Goal: Task Accomplishment & Management: Manage account settings

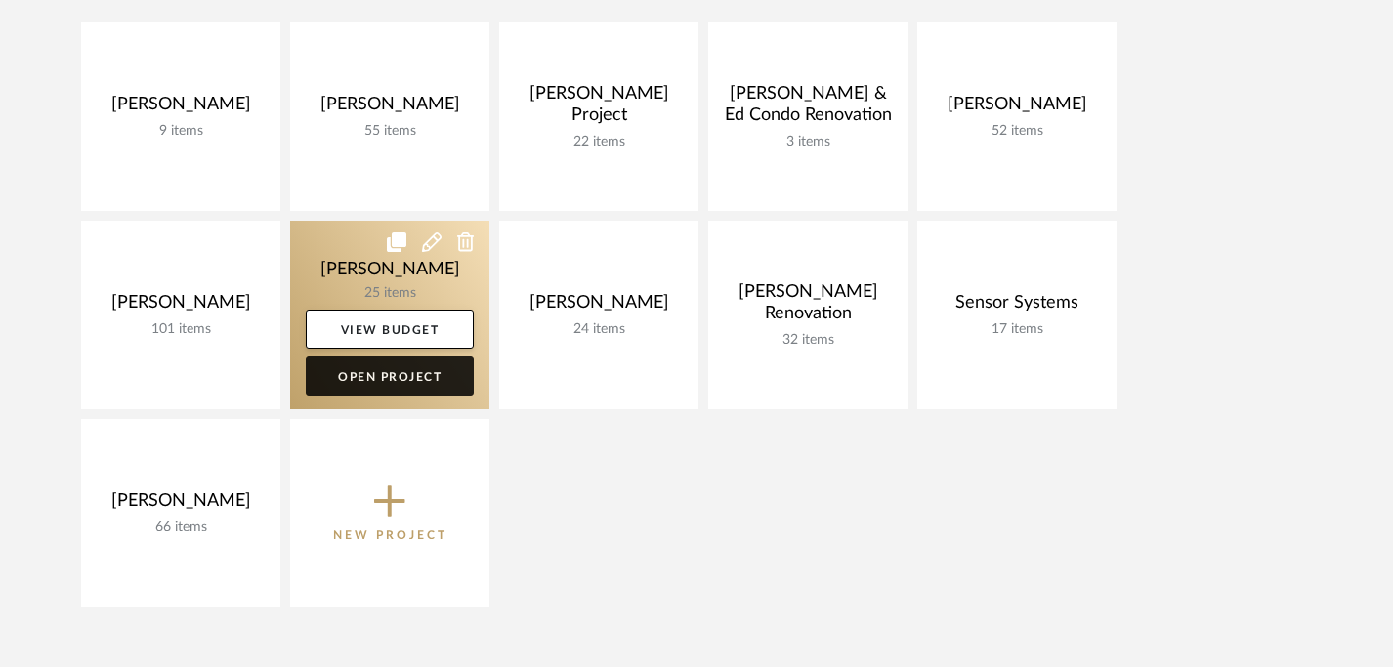
click at [400, 380] on link "Open Project" at bounding box center [390, 376] width 168 height 39
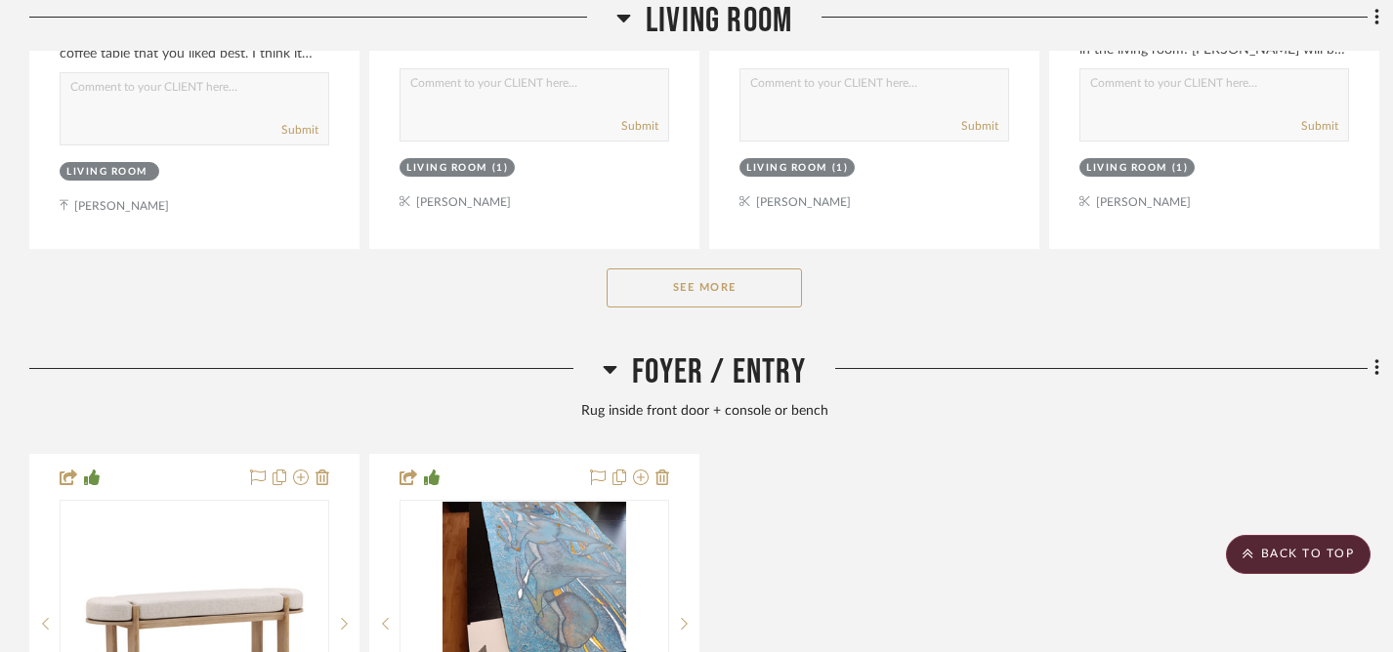
scroll to position [3174, 0]
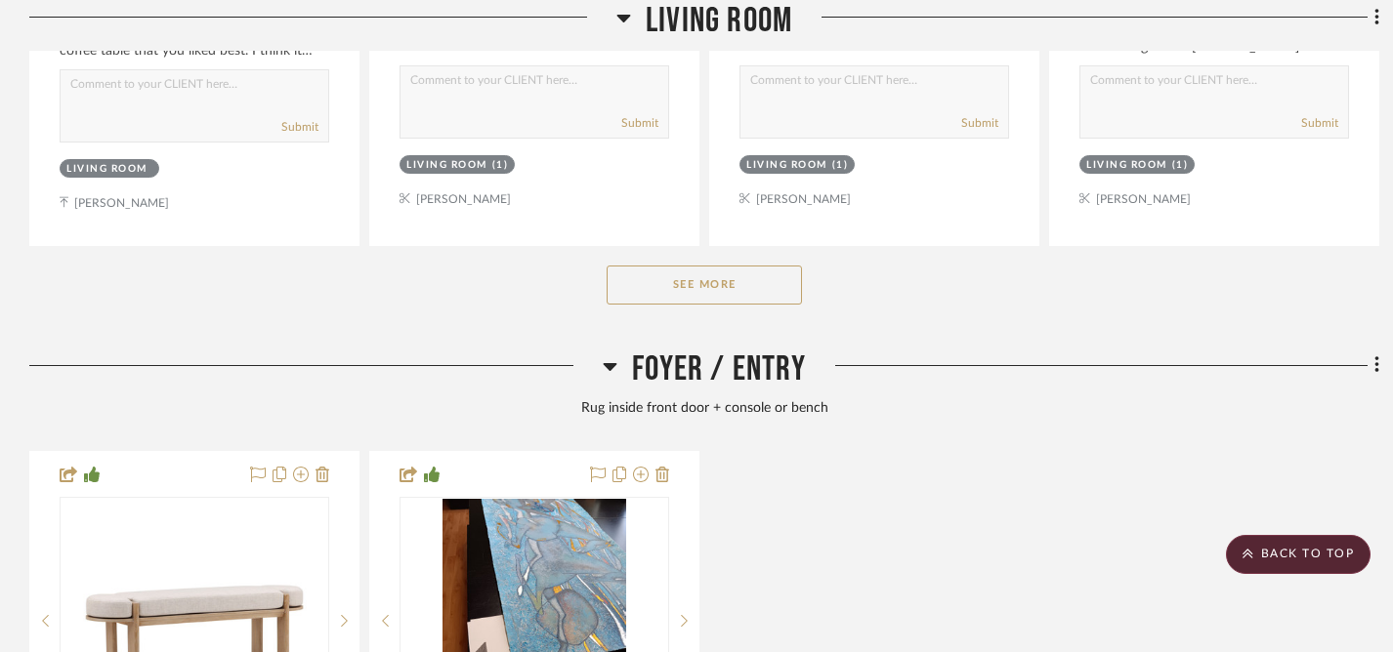
click at [681, 282] on button "See More" at bounding box center [704, 285] width 195 height 39
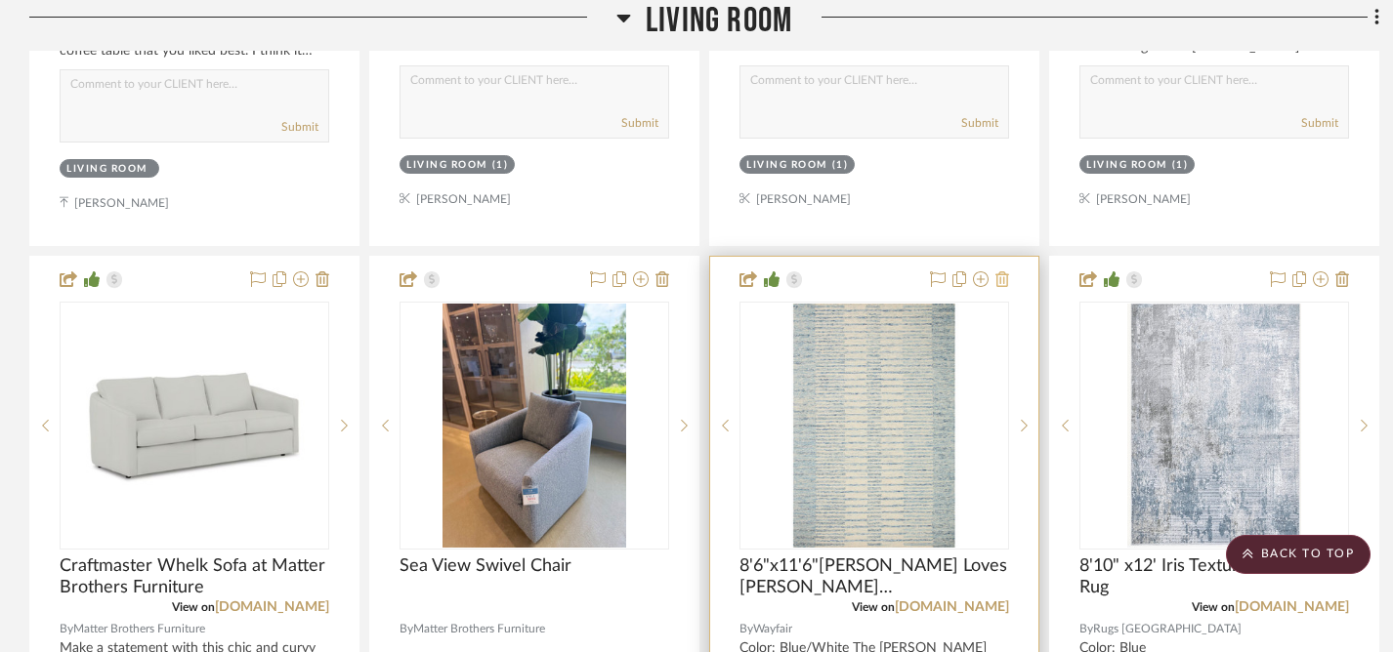
click at [1001, 273] on icon at bounding box center [1002, 280] width 14 height 16
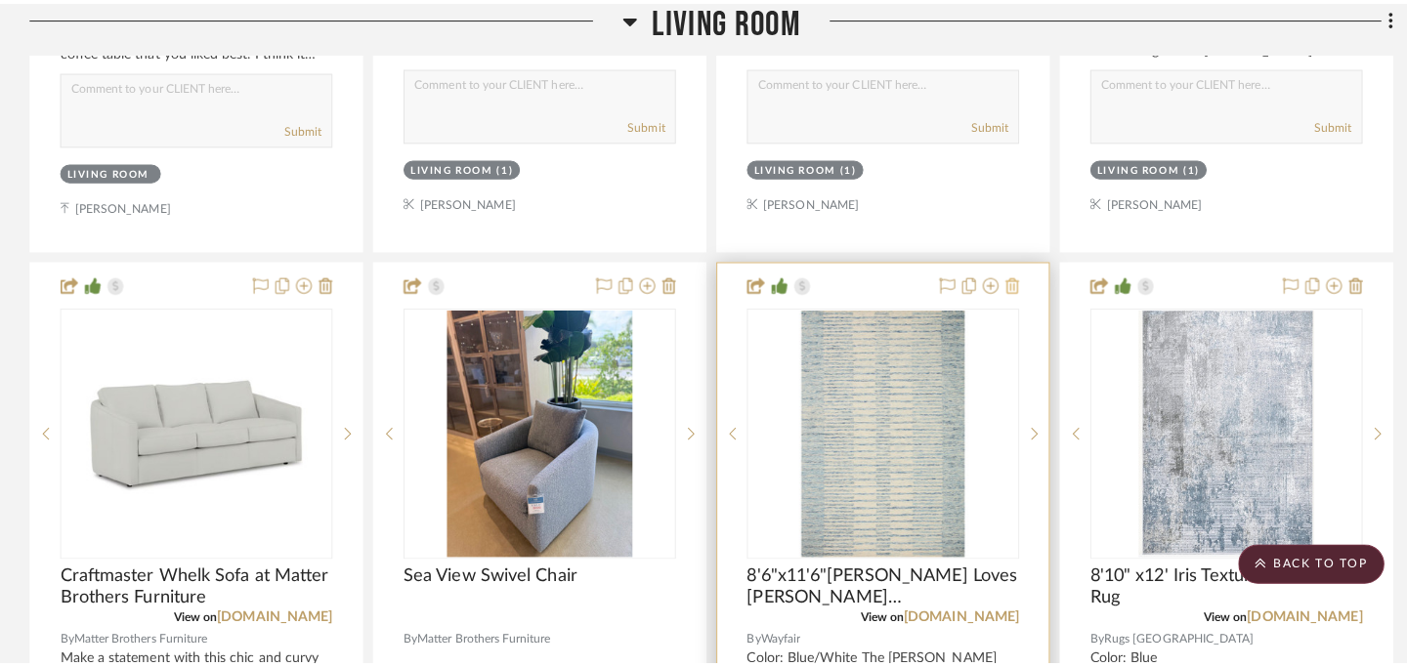
scroll to position [0, 0]
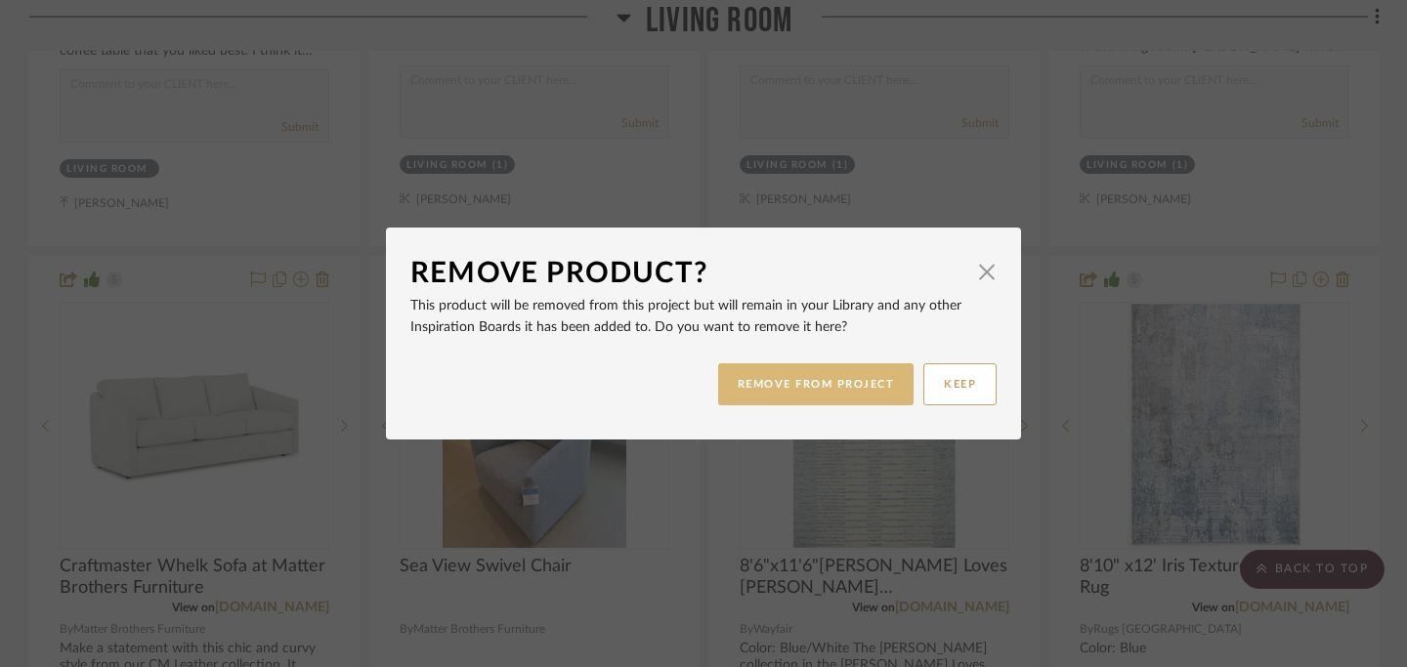
click at [828, 380] on button "REMOVE FROM PROJECT" at bounding box center [816, 384] width 196 height 42
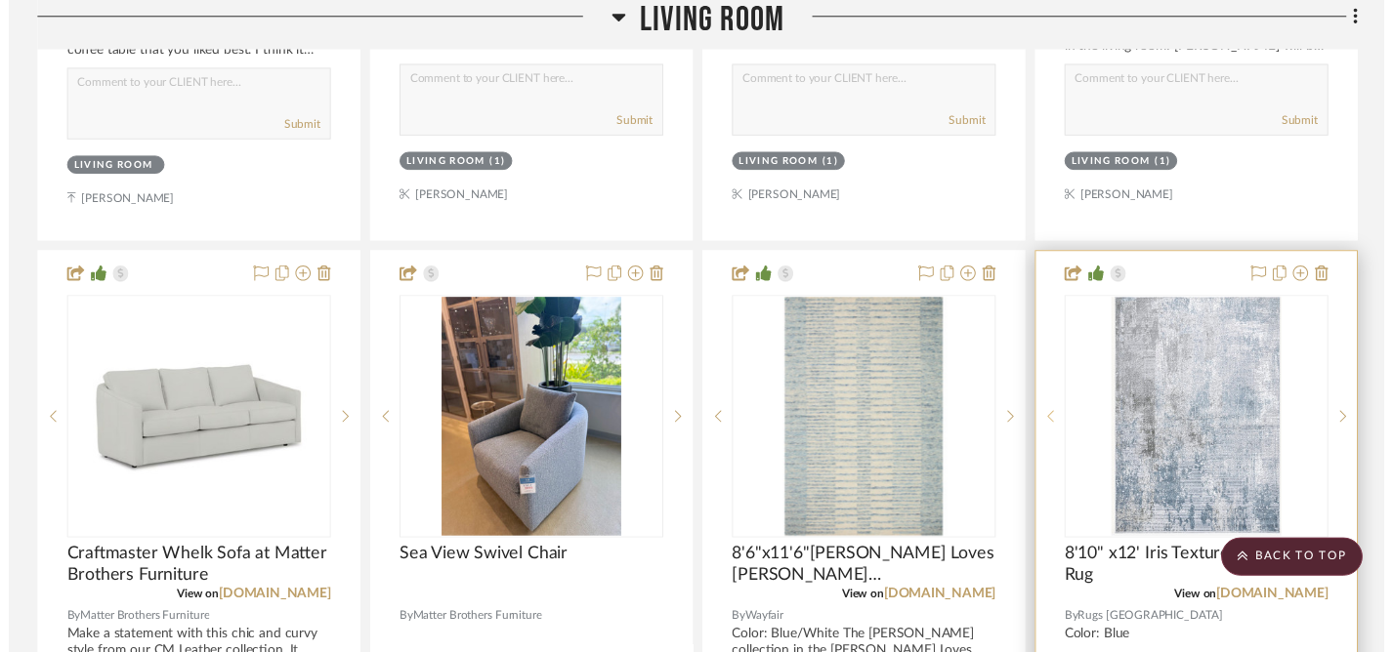
scroll to position [3174, 0]
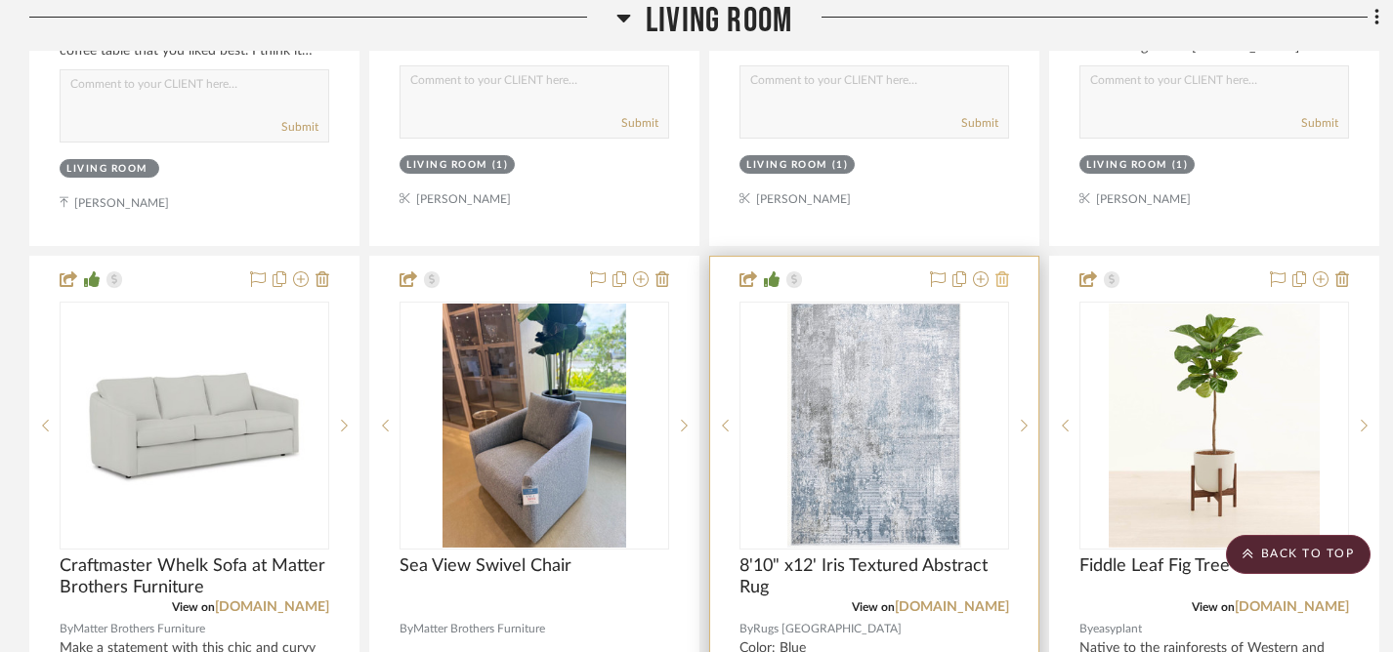
click at [1002, 275] on icon at bounding box center [1002, 280] width 14 height 16
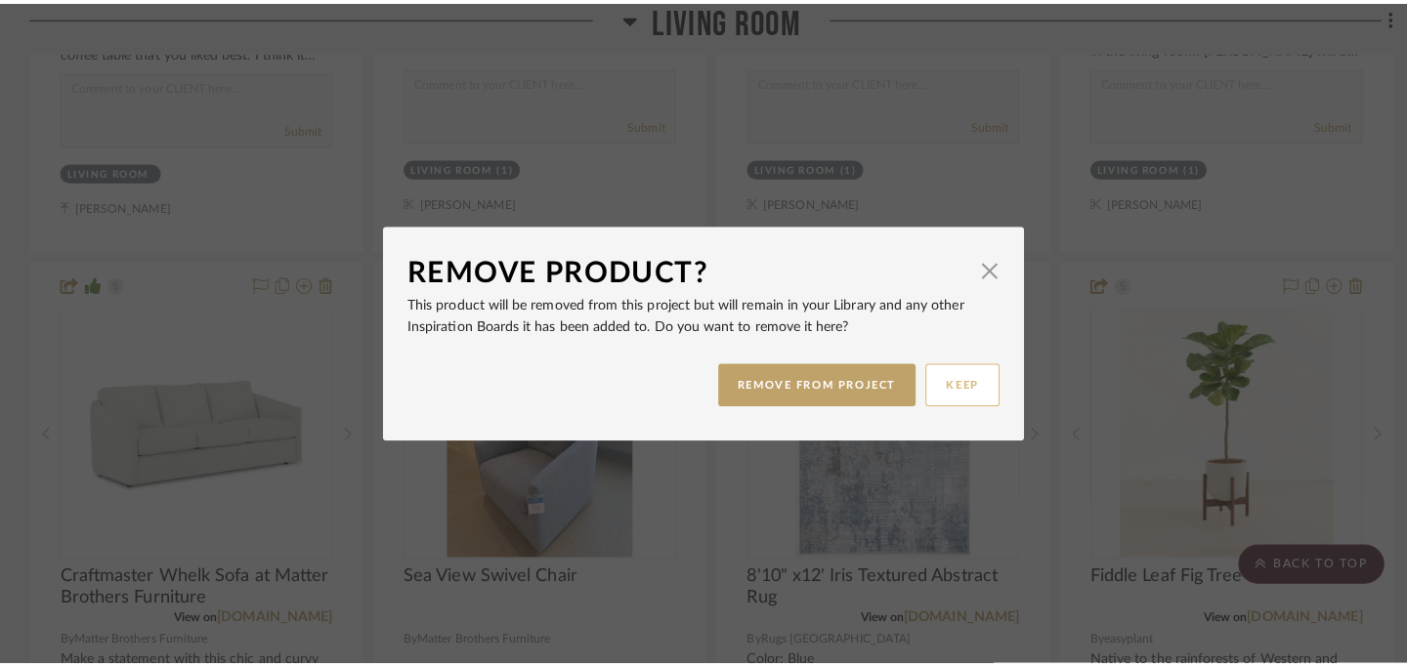
scroll to position [0, 0]
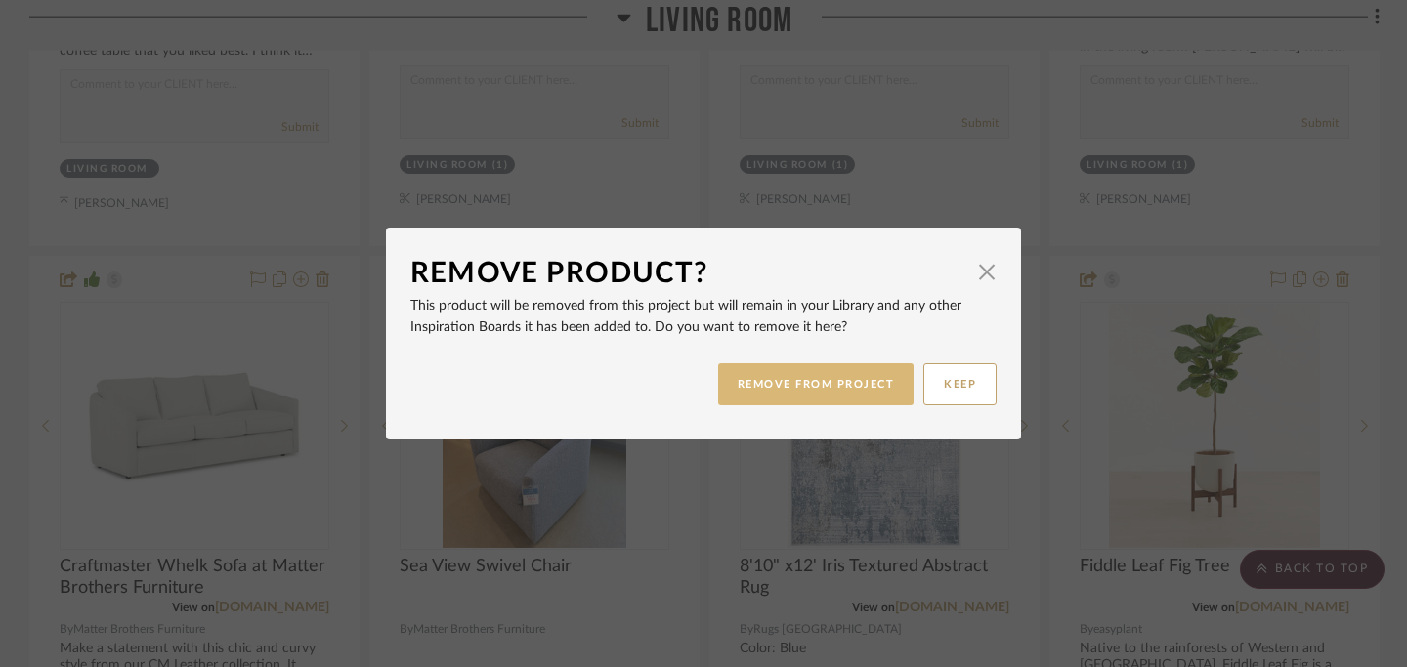
click at [814, 385] on button "REMOVE FROM PROJECT" at bounding box center [816, 384] width 196 height 42
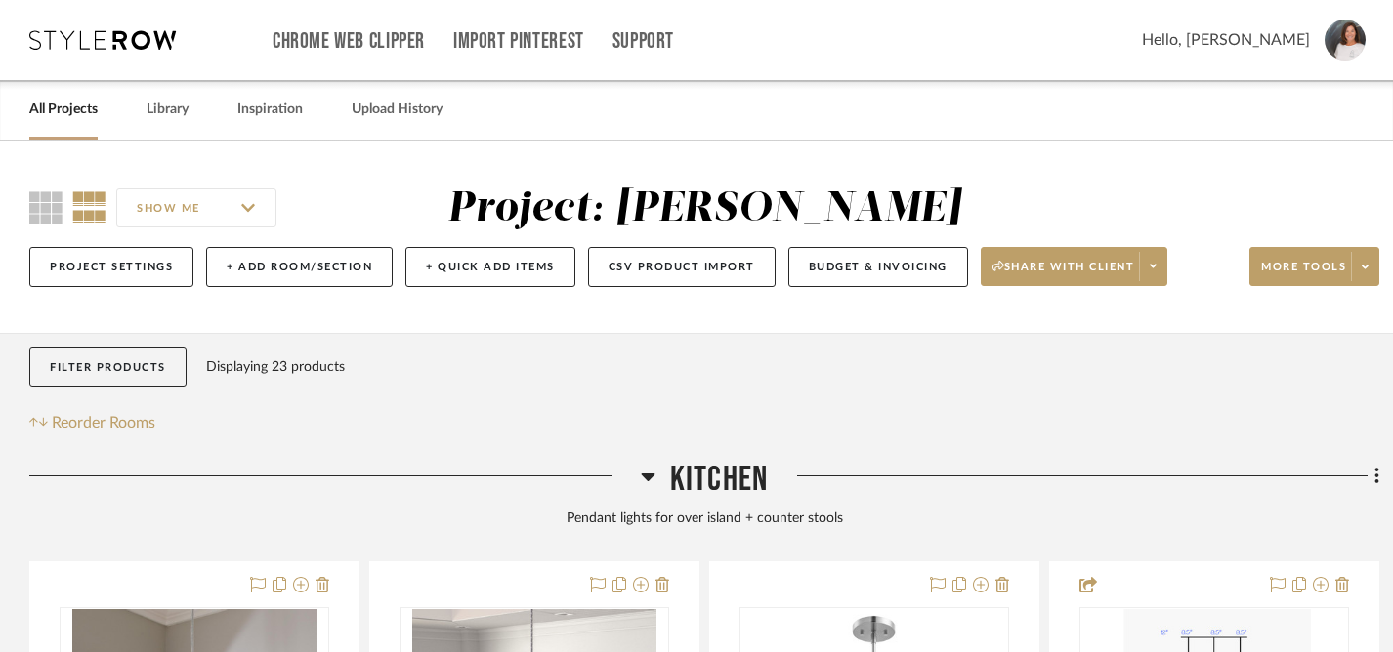
click at [71, 112] on link "All Projects" at bounding box center [63, 110] width 68 height 26
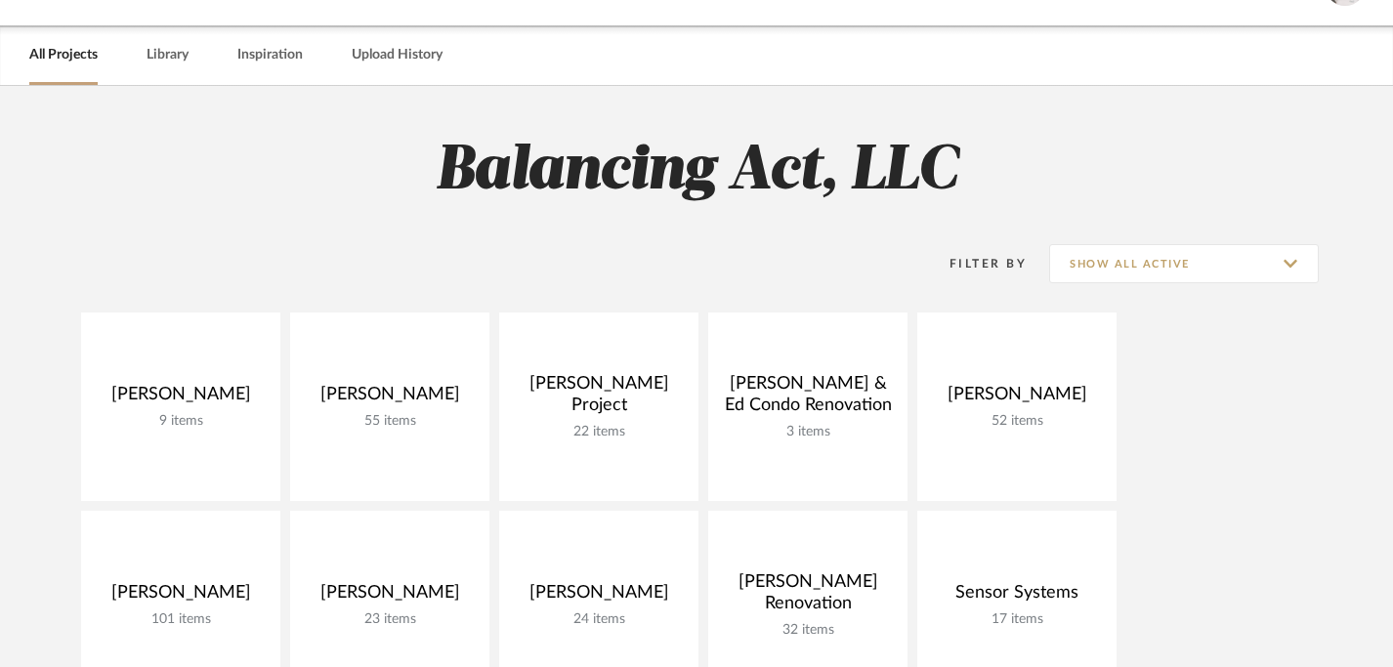
scroll to position [166, 0]
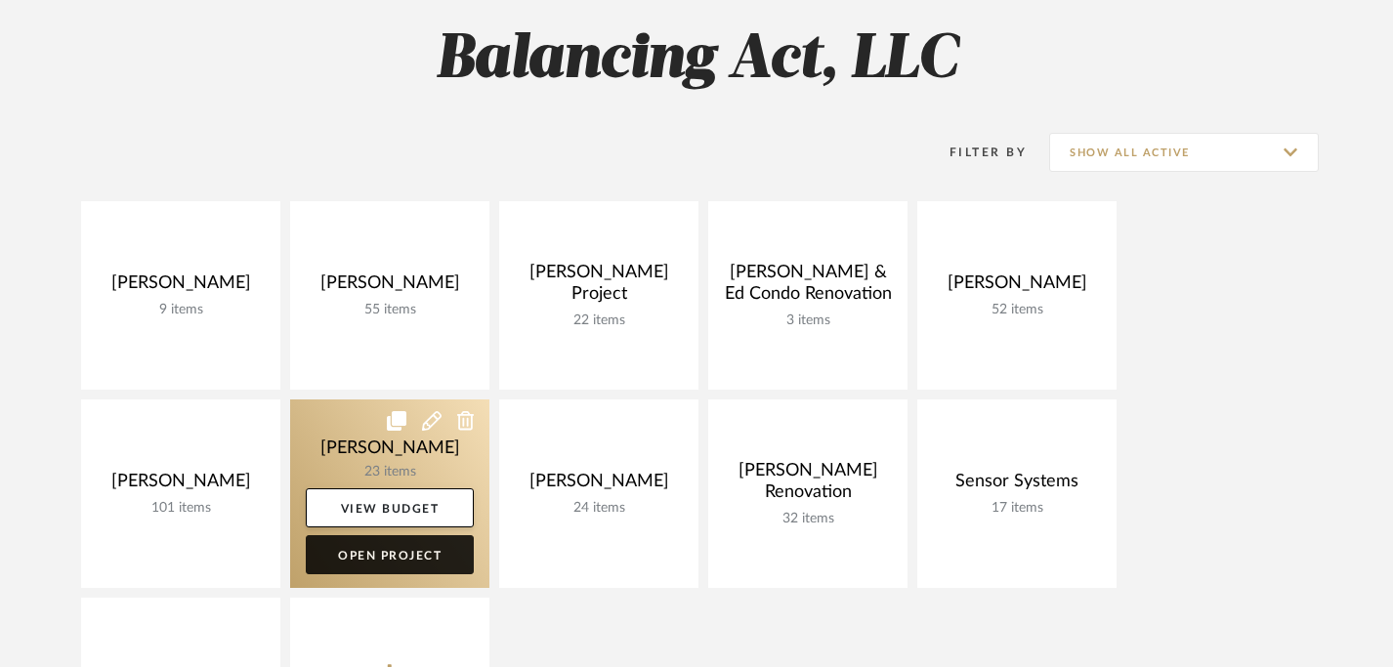
click at [394, 554] on link "Open Project" at bounding box center [390, 554] width 168 height 39
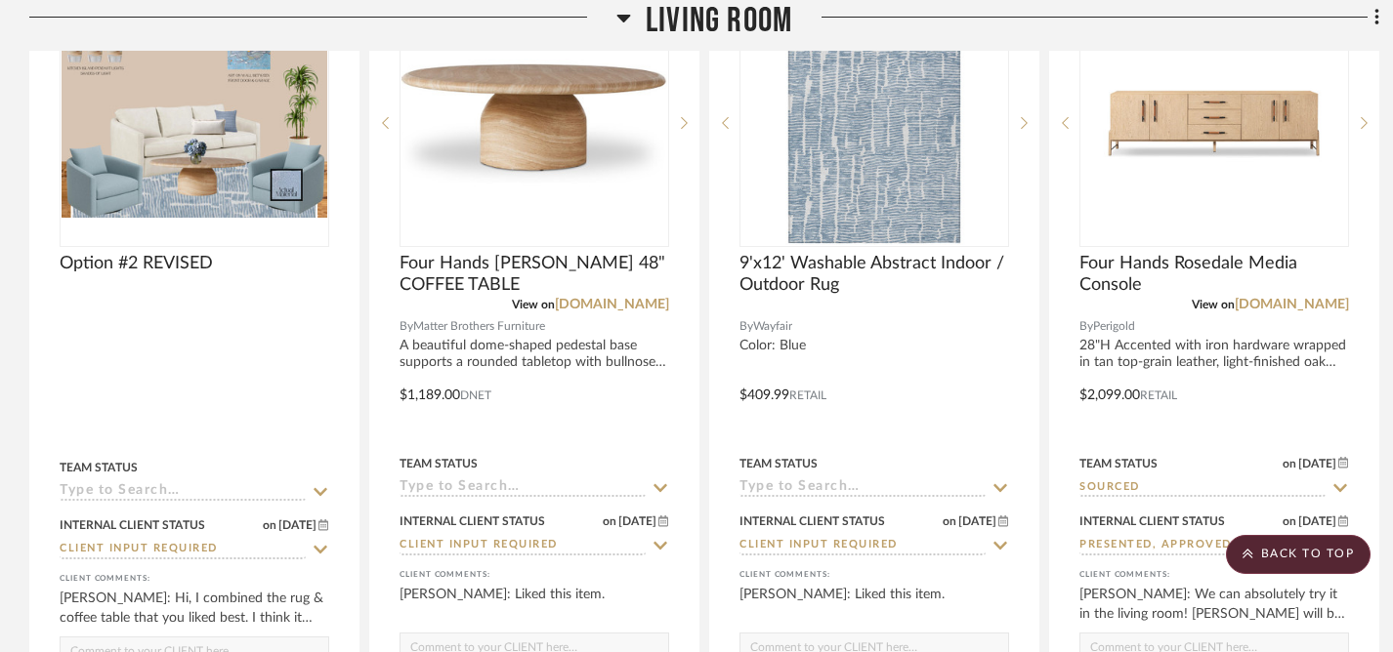
scroll to position [3477, 0]
